Goal: Transaction & Acquisition: Purchase product/service

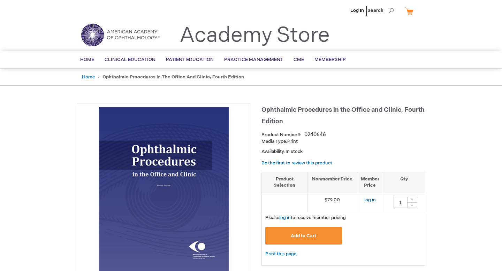
type input "1"
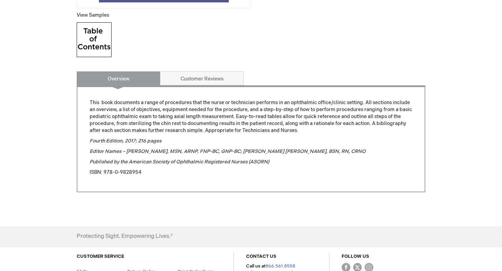
scroll to position [272, 0]
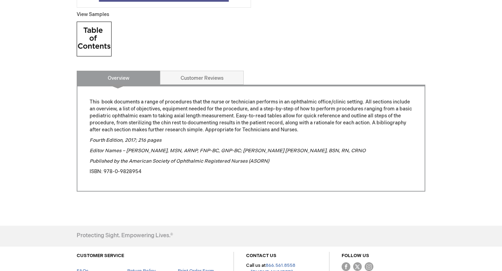
click at [93, 36] on img at bounding box center [94, 39] width 35 height 35
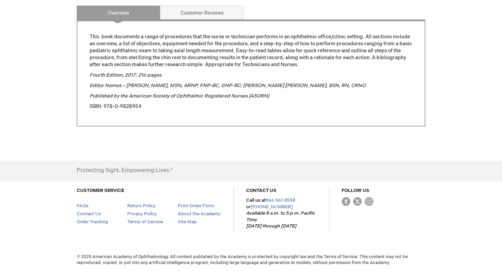
scroll to position [0, 0]
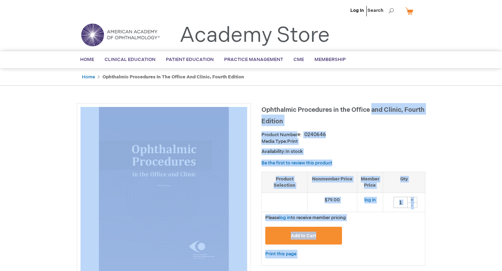
drag, startPoint x: 372, startPoint y: 111, endPoint x: 259, endPoint y: 114, distance: 112.6
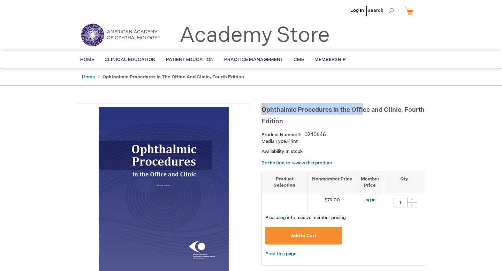
drag, startPoint x: 262, startPoint y: 109, endPoint x: 365, endPoint y: 113, distance: 102.9
click at [365, 113] on span "Ophthalmic Procedures in the Office and Clinic, Fourth Edition" at bounding box center [342, 115] width 163 height 19
click at [369, 111] on span "Ophthalmic Procedures in the Office and Clinic, Fourth Edition" at bounding box center [342, 115] width 163 height 19
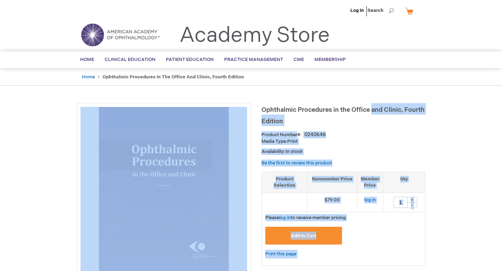
drag, startPoint x: 372, startPoint y: 110, endPoint x: 259, endPoint y: 107, distance: 113.7
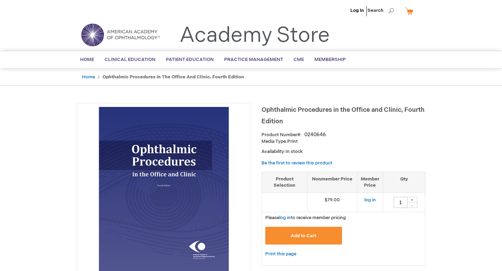
click at [266, 107] on span "Ophthalmic Procedures in the Office and Clinic, Fourth Edition" at bounding box center [342, 115] width 163 height 19
drag, startPoint x: 261, startPoint y: 110, endPoint x: 374, endPoint y: 109, distance: 112.2
click at [374, 109] on span "Ophthalmic Procedures in the Office and Clinic, Fourth Edition" at bounding box center [342, 115] width 163 height 19
copy span "Ophthalmic Procedures in the Office"
click at [313, 110] on span "Ophthalmic Procedures in the Office and Clinic, Fourth Edition" at bounding box center [342, 115] width 163 height 19
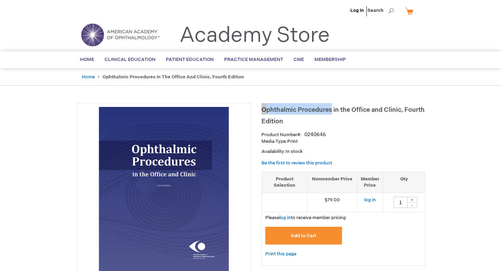
drag, startPoint x: 333, startPoint y: 111, endPoint x: 262, endPoint y: 108, distance: 70.8
click at [262, 108] on span "Ophthalmic Procedures in the Office and Clinic, Fourth Edition" at bounding box center [342, 115] width 163 height 19
copy span "Ophthalmic Procedures"
click at [350, 110] on span "Ophthalmic Procedures in the Office and Clinic, Fourth Edition" at bounding box center [342, 115] width 163 height 19
drag, startPoint x: 371, startPoint y: 110, endPoint x: 262, endPoint y: 108, distance: 109.4
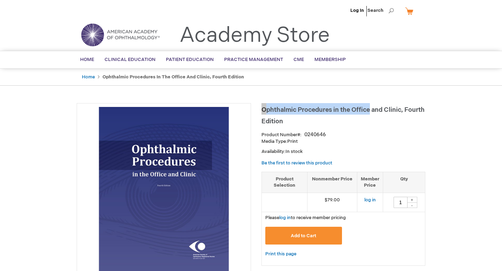
click at [262, 108] on span "Ophthalmic Procedures in the Office and Clinic, Fourth Edition" at bounding box center [342, 115] width 163 height 19
copy span "Ophthalmic Procedures in the Office"
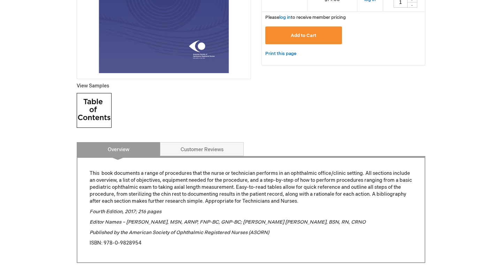
scroll to position [199, 0]
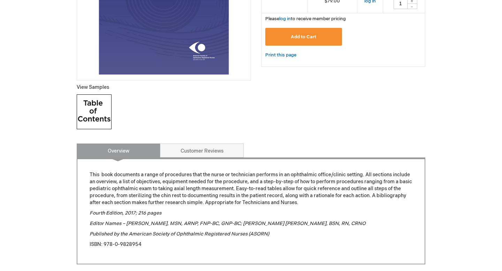
click at [98, 110] on img at bounding box center [94, 111] width 35 height 35
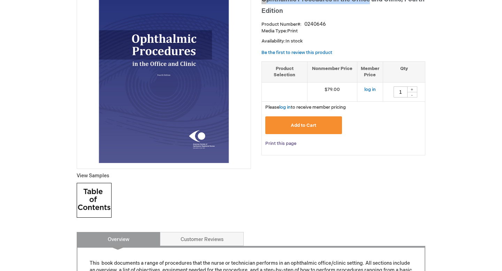
scroll to position [0, 0]
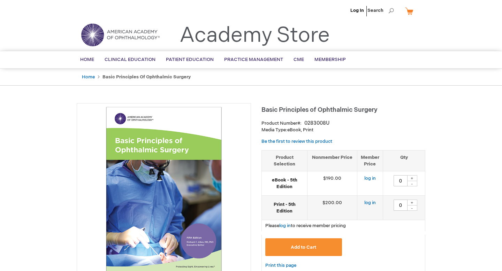
type input "0"
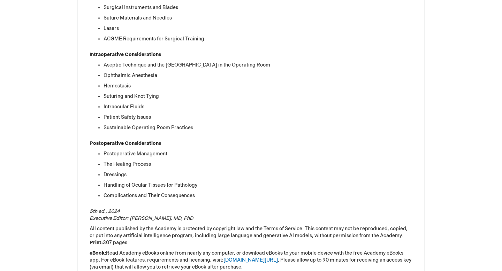
scroll to position [576, 0]
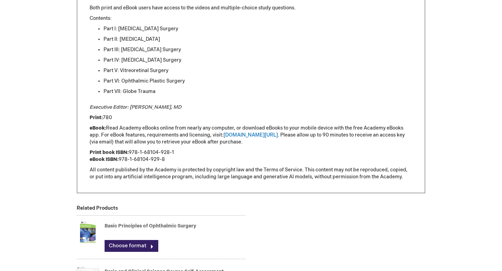
scroll to position [492, 0]
